Goal: Transaction & Acquisition: Purchase product/service

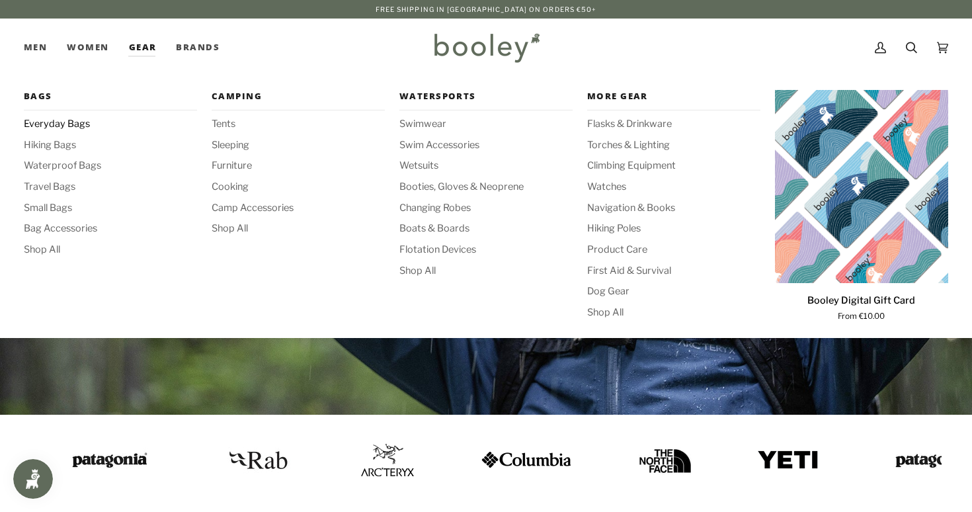
click at [79, 120] on span "Everyday Bags" at bounding box center [110, 124] width 173 height 15
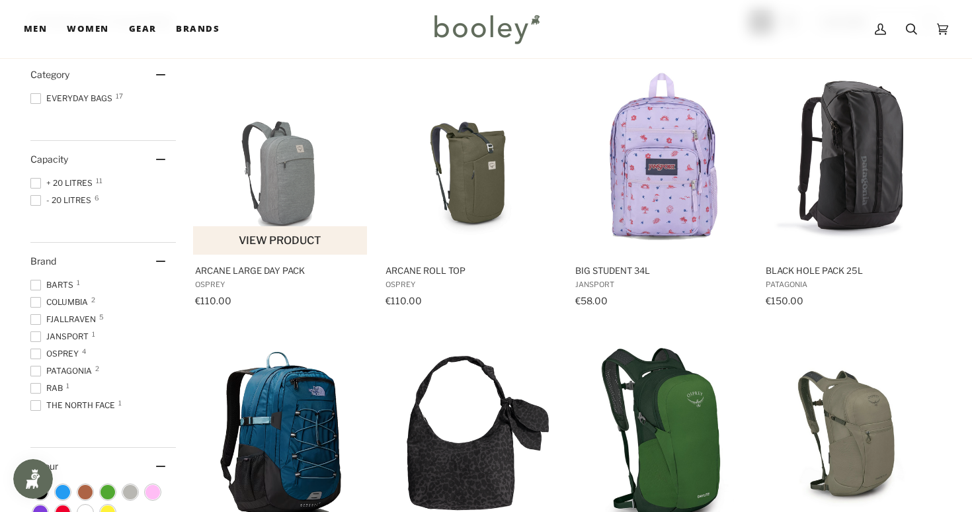
scroll to position [279, 0]
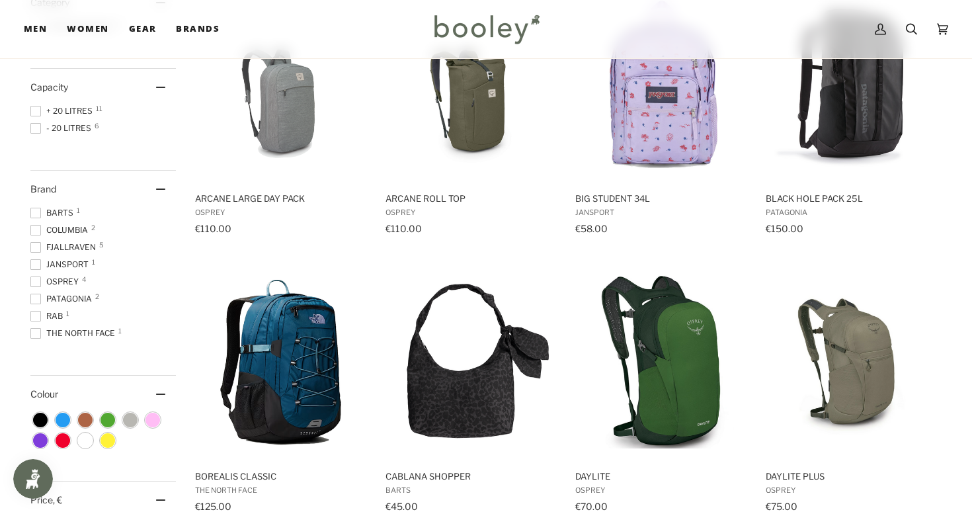
click at [64, 294] on span "Patagonia 2" at bounding box center [62, 299] width 65 height 12
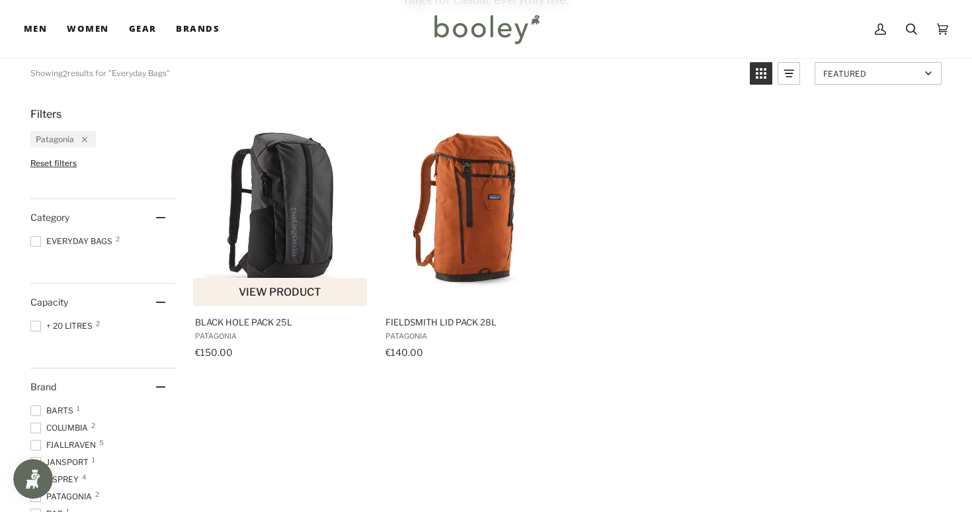
scroll to position [158, 0]
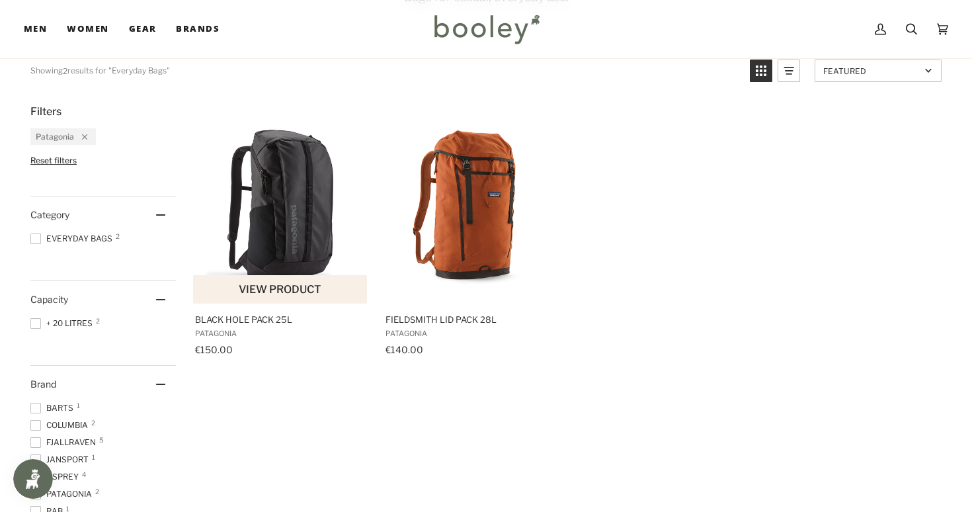
click at [321, 238] on img "Black Hole Pack 25L" at bounding box center [280, 204] width 175 height 175
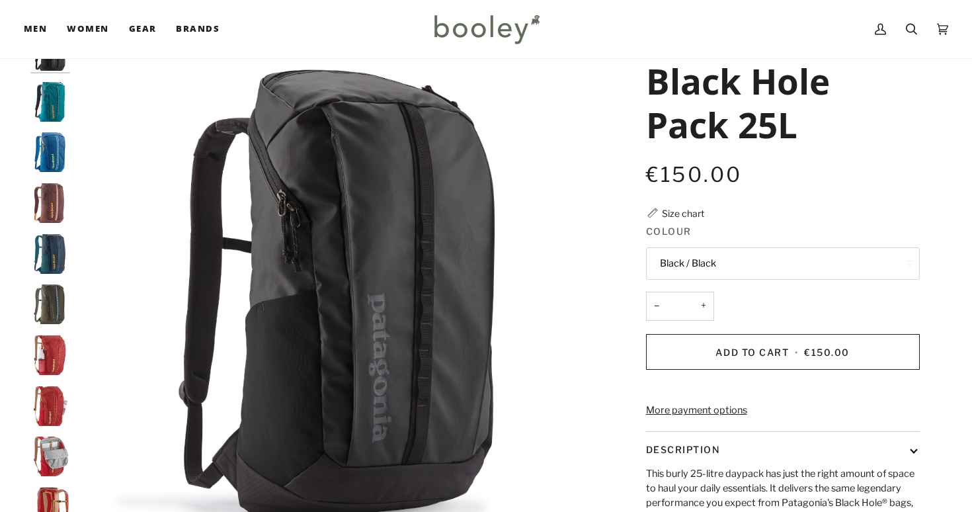
scroll to position [62, 0]
click at [732, 266] on button "Black / Black" at bounding box center [783, 263] width 274 height 32
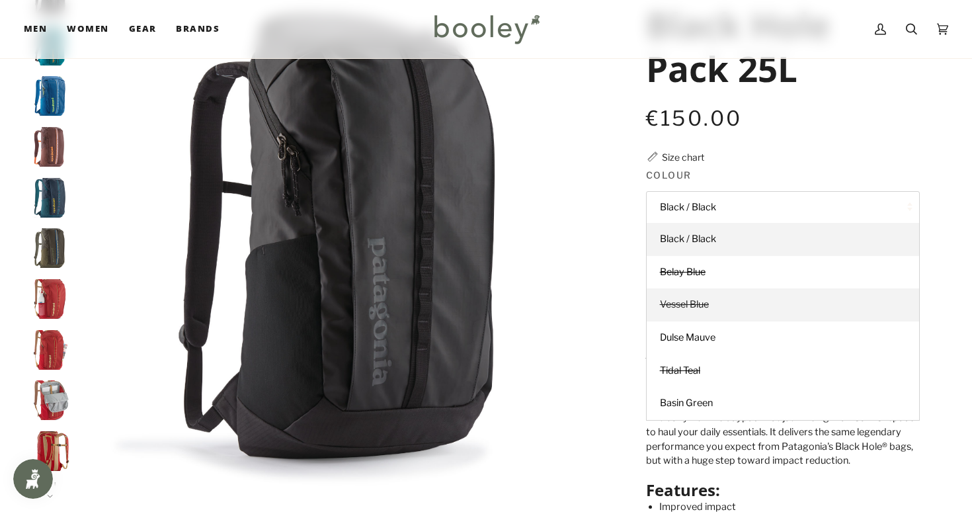
scroll to position [118, 0]
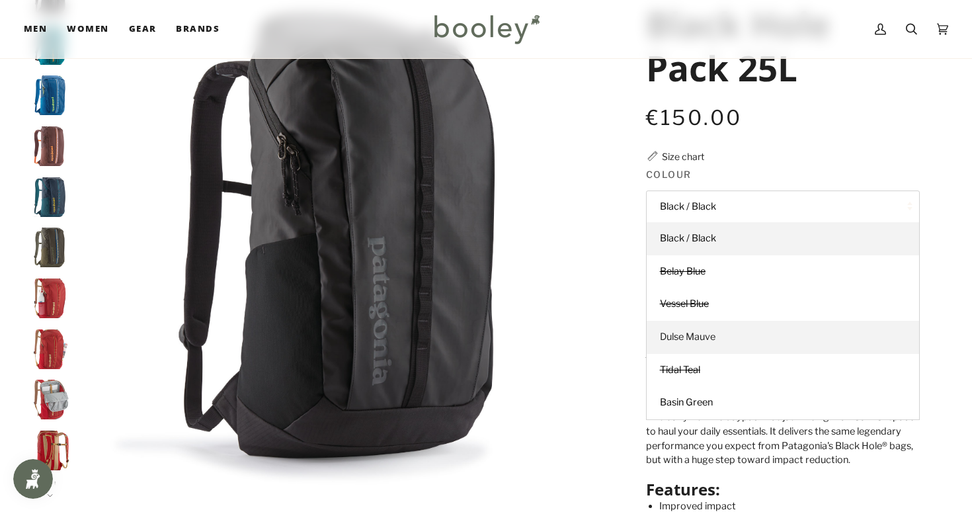
click at [705, 339] on span "Dulse Mauve" at bounding box center [688, 337] width 56 height 12
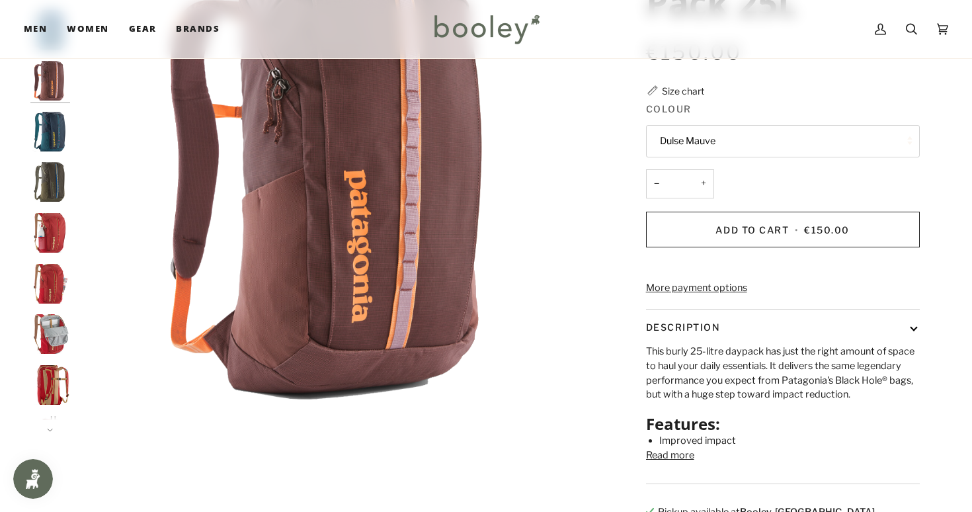
scroll to position [194, 0]
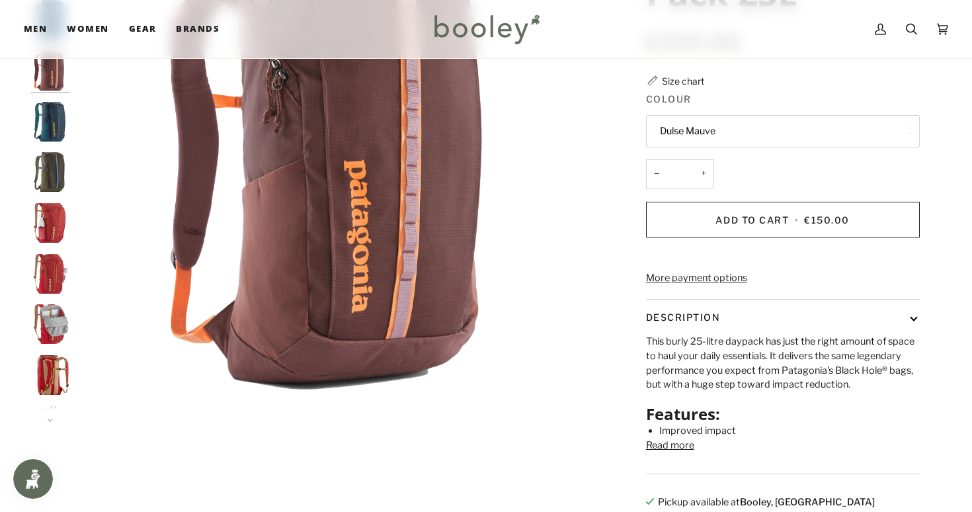
click at [674, 453] on button "Read more" at bounding box center [670, 446] width 48 height 15
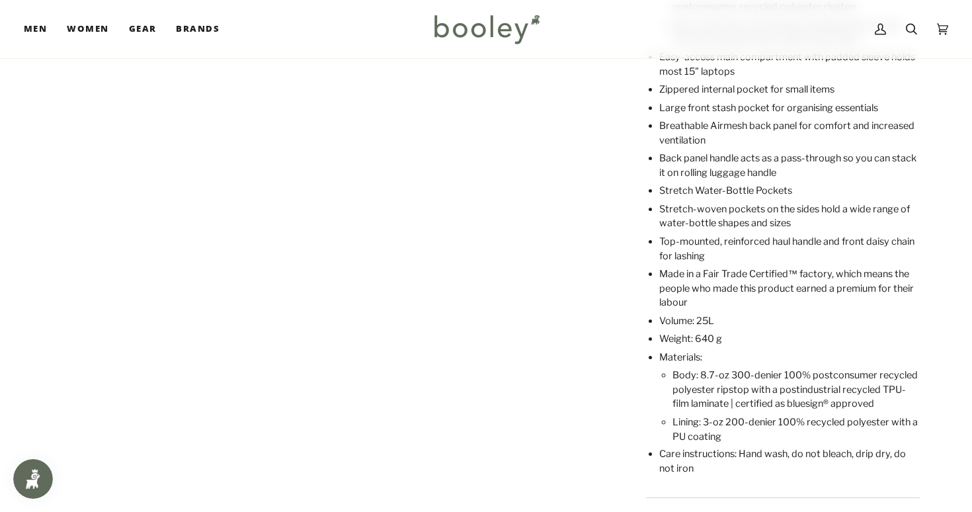
scroll to position [667, 0]
